Goal: Information Seeking & Learning: Understand process/instructions

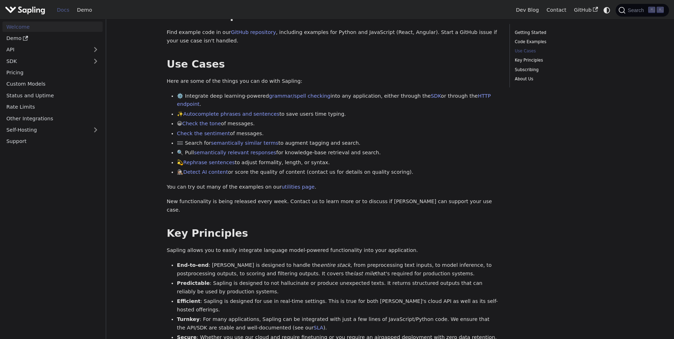
scroll to position [241, 0]
click at [431, 92] on link "SDK" at bounding box center [436, 95] width 10 height 6
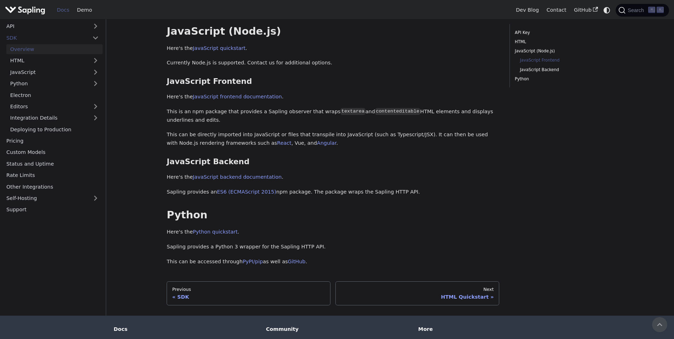
scroll to position [196, 0]
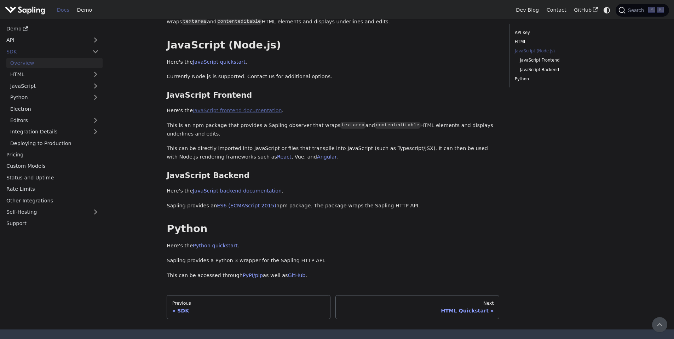
click at [238, 111] on link "JavaScript frontend documentation" at bounding box center [237, 111] width 89 height 6
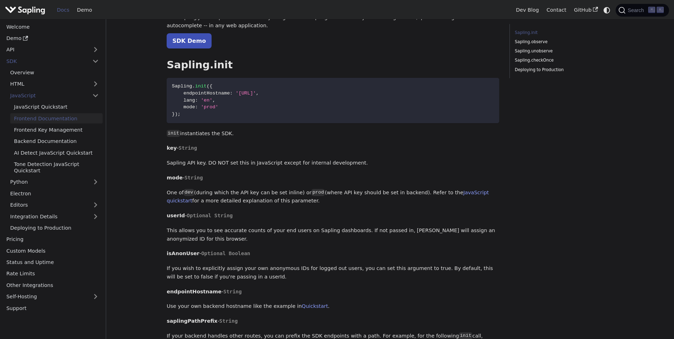
scroll to position [86, 0]
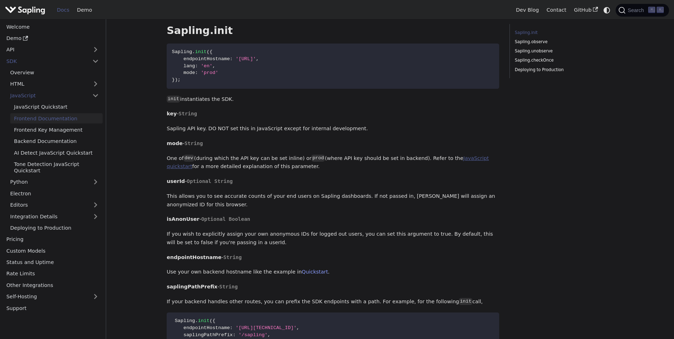
click at [459, 157] on link "JavaScript quickstart" at bounding box center [328, 162] width 322 height 14
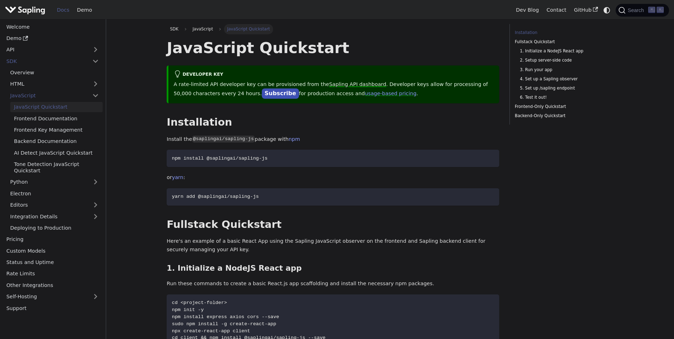
click at [339, 84] on link "Sapling API dashboard" at bounding box center [357, 84] width 57 height 6
click at [181, 156] on span "npm install @saplingai/sapling-js" at bounding box center [220, 158] width 96 height 5
click at [87, 201] on link "Editors" at bounding box center [47, 205] width 82 height 10
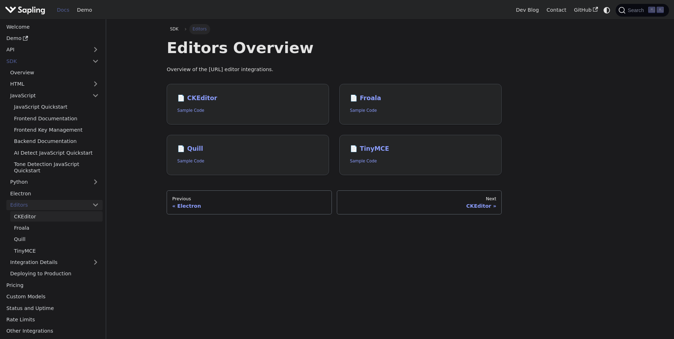
click at [70, 220] on link "CKEditor" at bounding box center [56, 216] width 92 height 10
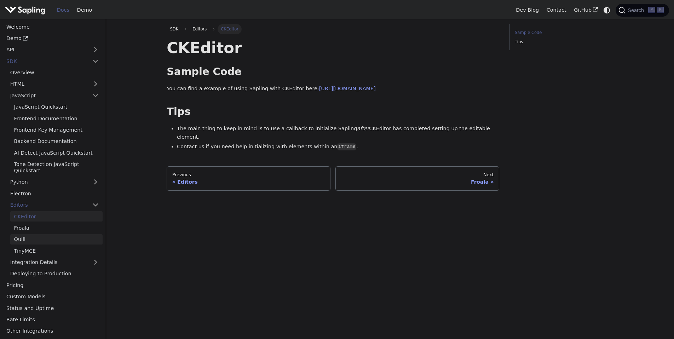
click at [53, 239] on link "Quill" at bounding box center [56, 239] width 92 height 10
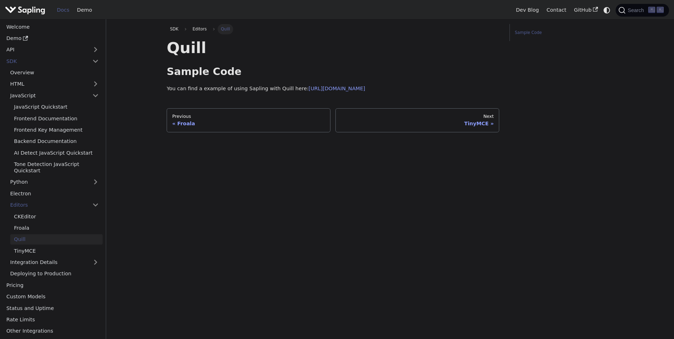
click at [40, 223] on li "Froala" at bounding box center [56, 228] width 92 height 10
click at [51, 216] on link "CKEditor" at bounding box center [56, 216] width 92 height 10
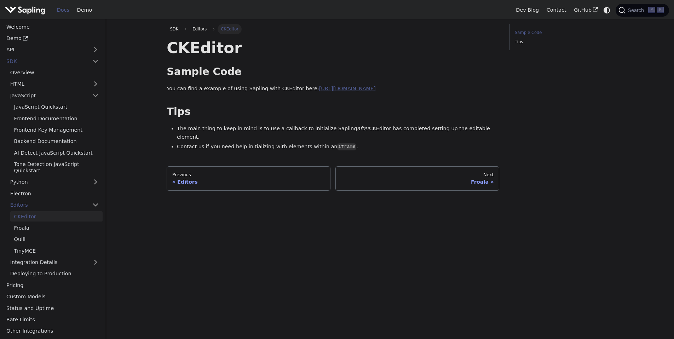
click at [349, 89] on link "[URL][DOMAIN_NAME]" at bounding box center [347, 89] width 57 height 6
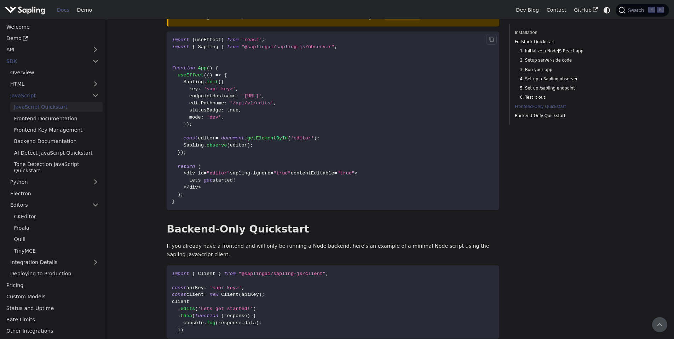
scroll to position [1364, 0]
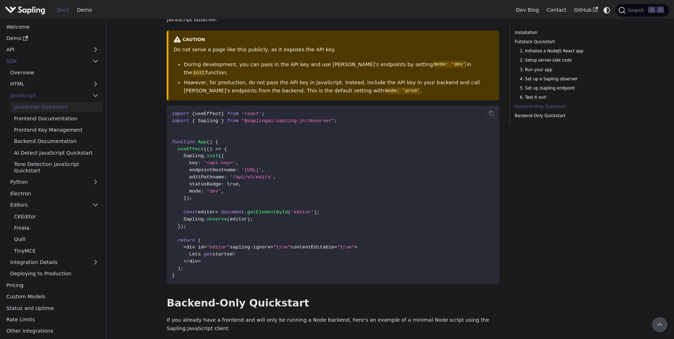
click at [195, 228] on code "import { useEffect } from 'react' ; import { Sapling } from "@saplingai/sapling…" at bounding box center [333, 194] width 333 height 179
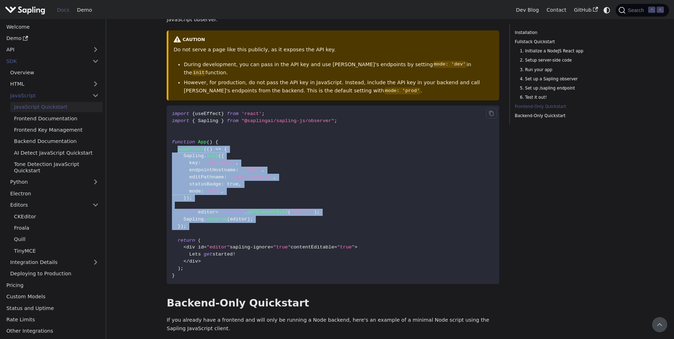
drag, startPoint x: 195, startPoint y: 228, endPoint x: 178, endPoint y: 153, distance: 76.8
click at [178, 153] on code "import { useEffect } from 'react' ; import { Sapling } from "@saplingai/sapling…" at bounding box center [333, 194] width 333 height 179
copy code "useEffect ( ( ) => { Sapling . init ( { key : '<api-key>' , endpointHostname : …"
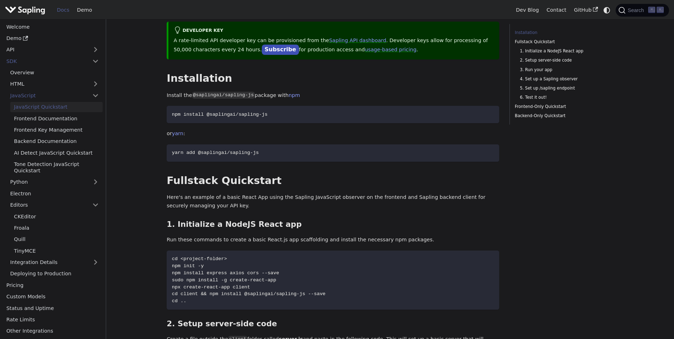
scroll to position [0, 0]
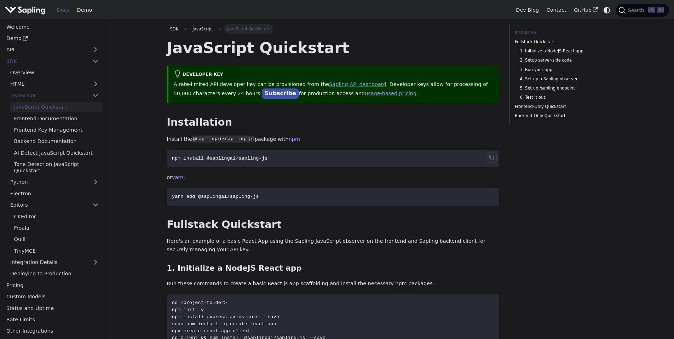
click at [185, 159] on span "npm install @saplingai/sapling-js" at bounding box center [220, 158] width 96 height 5
copy span "install @saplingai/sapling-js"
drag, startPoint x: 190, startPoint y: 159, endPoint x: 262, endPoint y: 159, distance: 71.8
click at [262, 159] on span "npm install @saplingai/sapling-js" at bounding box center [220, 158] width 96 height 5
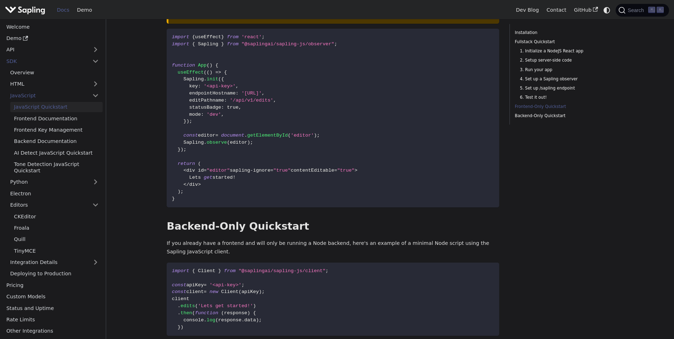
scroll to position [1441, 0]
click at [327, 139] on code "import { useEffect } from 'react' ; import { Sapling } from "@saplingai/sapling…" at bounding box center [333, 117] width 333 height 179
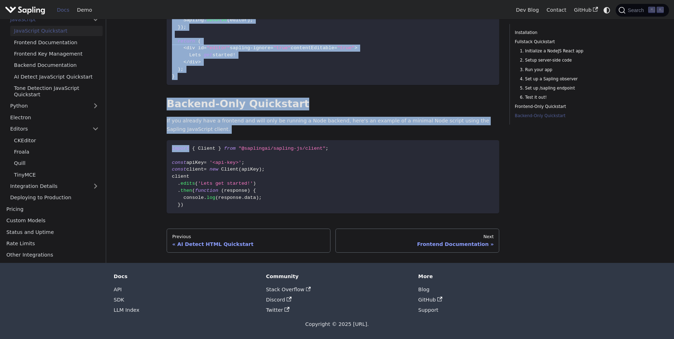
drag, startPoint x: 327, startPoint y: 139, endPoint x: 192, endPoint y: 138, distance: 134.5
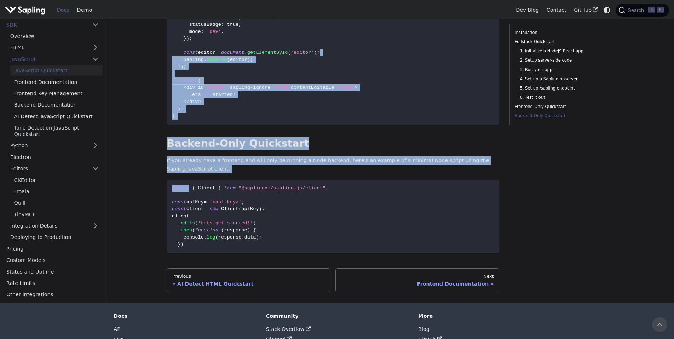
scroll to position [1490, 0]
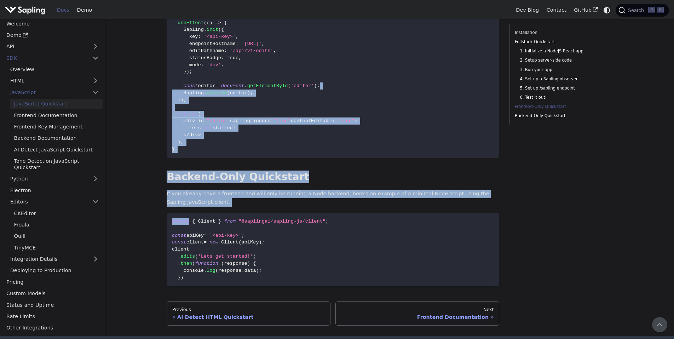
click at [339, 85] on code "import { useEffect } from 'react' ; import { Sapling } from "@saplingai/sapling…" at bounding box center [333, 68] width 333 height 179
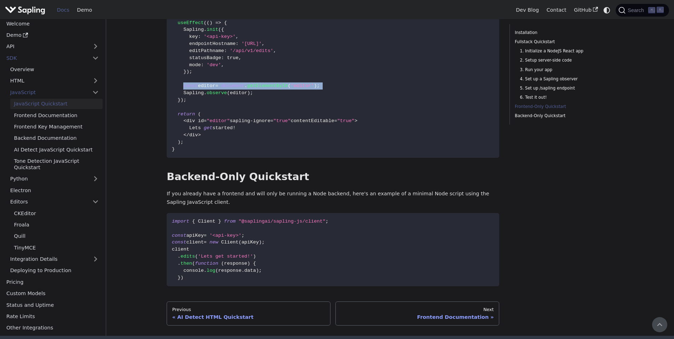
drag, startPoint x: 339, startPoint y: 85, endPoint x: 183, endPoint y: 86, distance: 156.0
click at [183, 86] on code "import { useEffect } from 'react' ; import { Sapling } from "@saplingai/sapling…" at bounding box center [333, 68] width 333 height 179
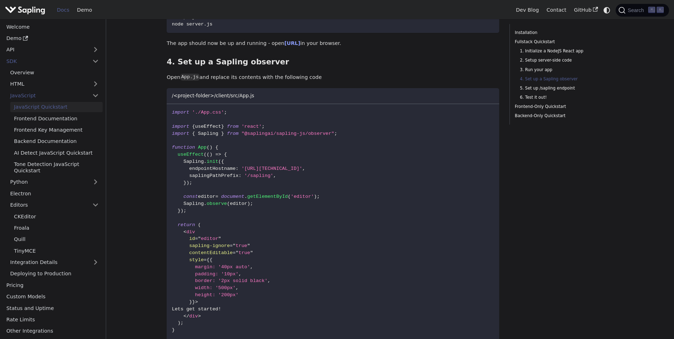
scroll to position [694, 0]
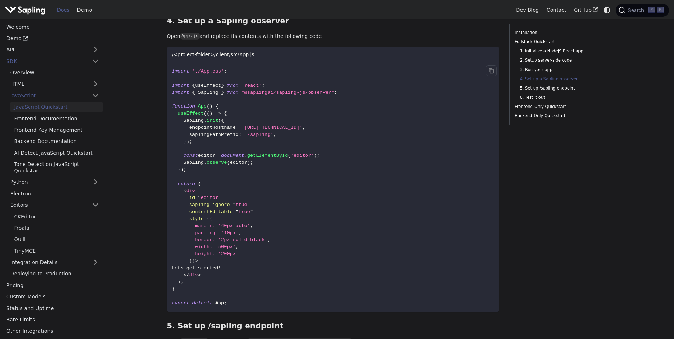
click at [254, 203] on code "import './App.css' ; import { useEffect } from 'react' ; import { Sapling } fro…" at bounding box center [333, 187] width 333 height 249
drag, startPoint x: 228, startPoint y: 207, endPoint x: 198, endPoint y: 207, distance: 29.7
click at [198, 207] on code "import './App.css' ; import { useEffect } from 'react' ; import { Sapling } fro…" at bounding box center [333, 187] width 333 height 249
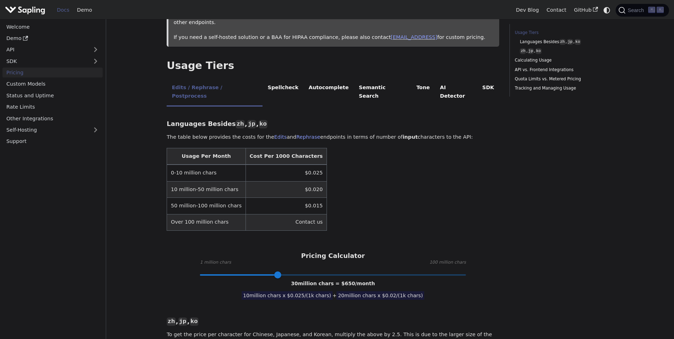
scroll to position [116, 0]
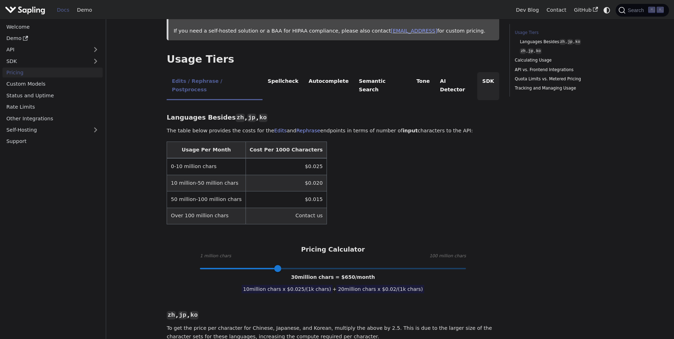
click at [477, 73] on li "SDK" at bounding box center [488, 86] width 22 height 28
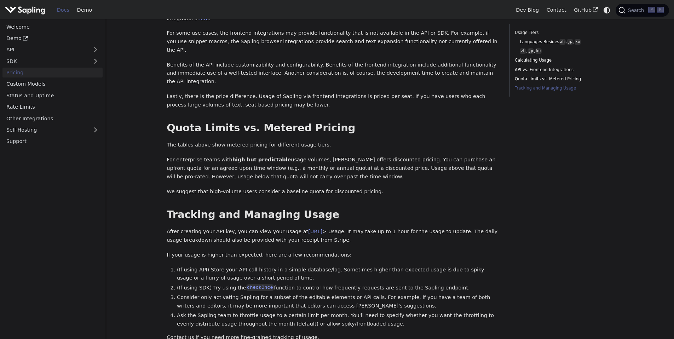
scroll to position [388, 0]
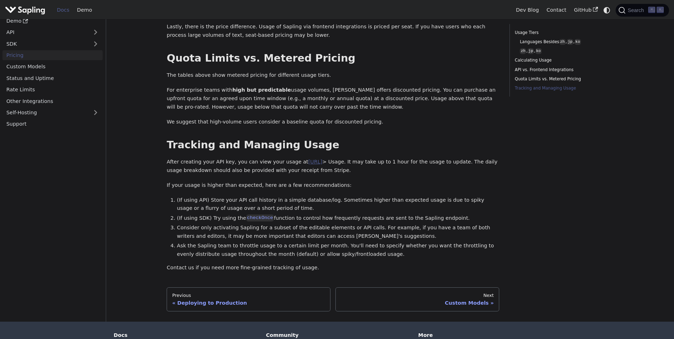
click at [322, 159] on link "[URL]" at bounding box center [315, 162] width 14 height 6
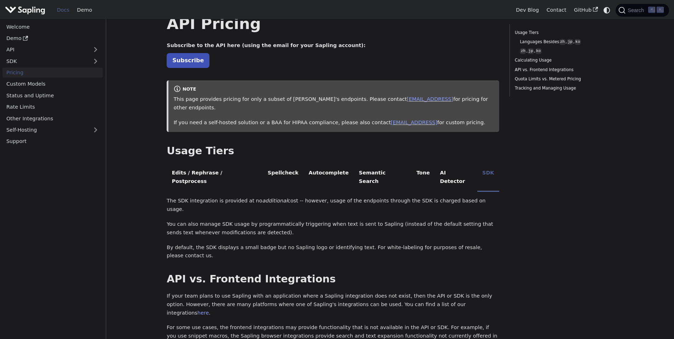
scroll to position [0, 0]
